Goal: Transaction & Acquisition: Subscribe to service/newsletter

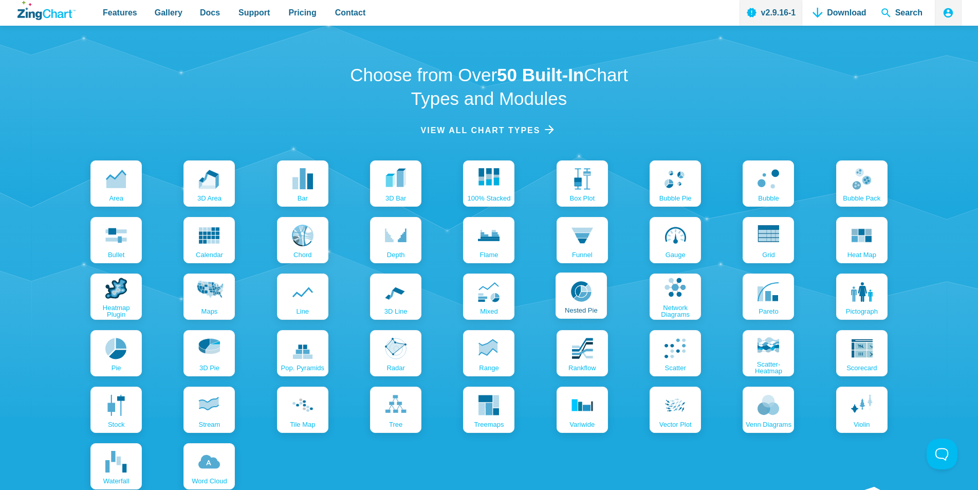
scroll to position [1183, 0]
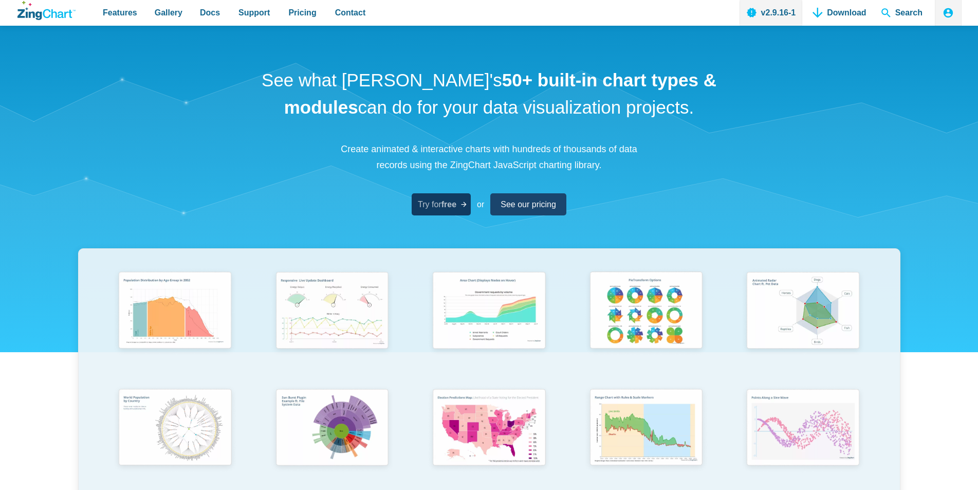
click at [442, 206] on strong "free" at bounding box center [449, 204] width 15 height 9
click at [529, 204] on span "See our pricing" at bounding box center [525, 204] width 56 height 14
